Goal: Check status: Check status

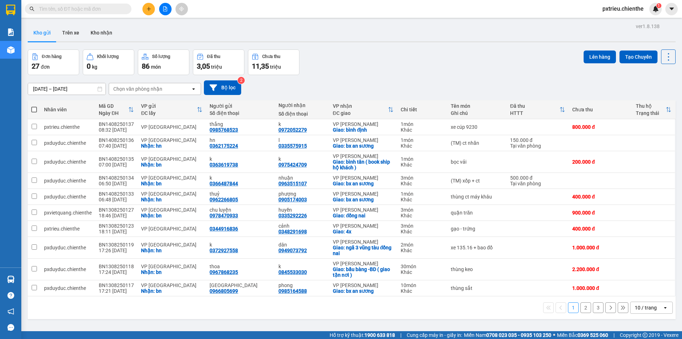
click at [84, 7] on input "text" at bounding box center [81, 9] width 84 height 8
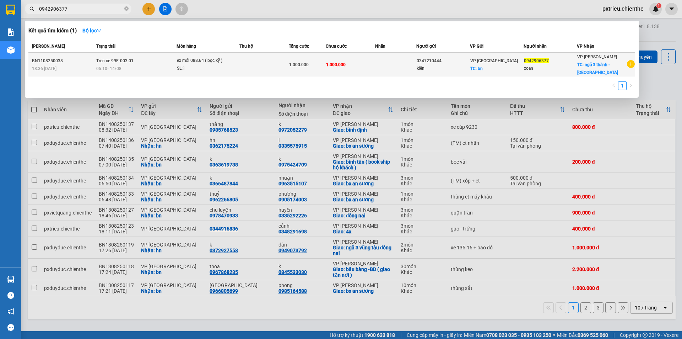
type input "0942906377"
click at [113, 70] on span "05:10 [DATE]" at bounding box center [108, 68] width 25 height 5
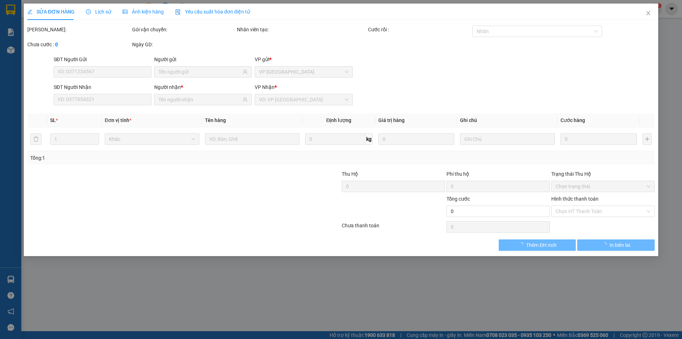
type input "0347210444"
type input "kiên"
type input "0942906377"
type input "xoan"
type input "1.000.000"
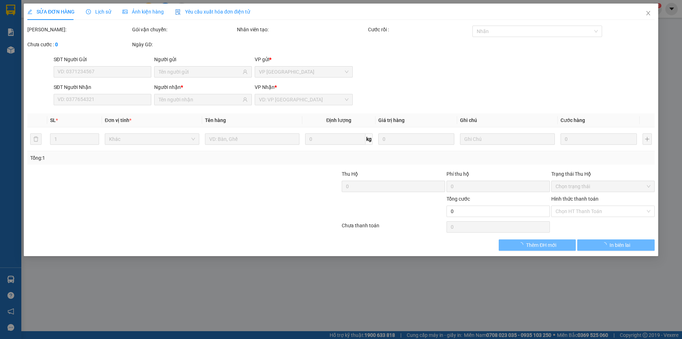
type input "1.000.000"
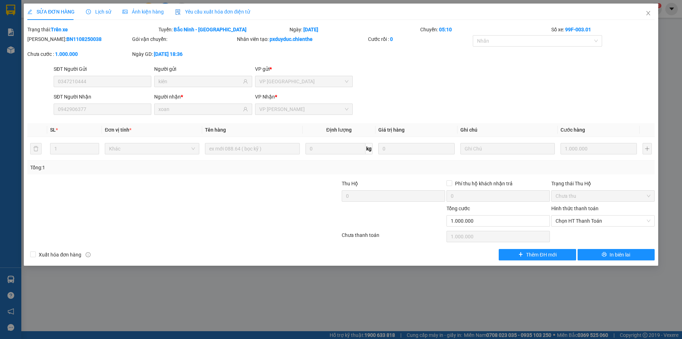
click at [141, 15] on div "Ảnh kiện hàng" at bounding box center [143, 12] width 41 height 8
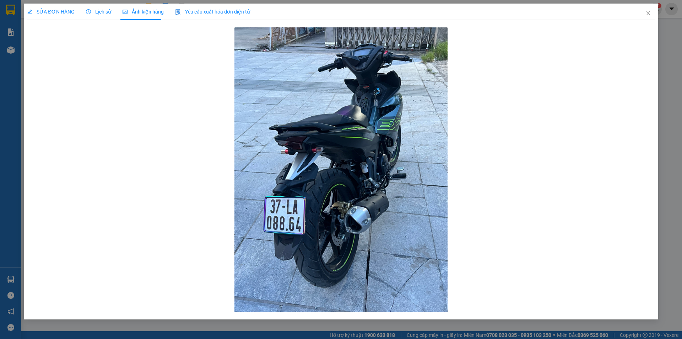
click at [100, 14] on span "Lịch sử" at bounding box center [98, 12] width 25 height 6
